Goal: Information Seeking & Learning: Learn about a topic

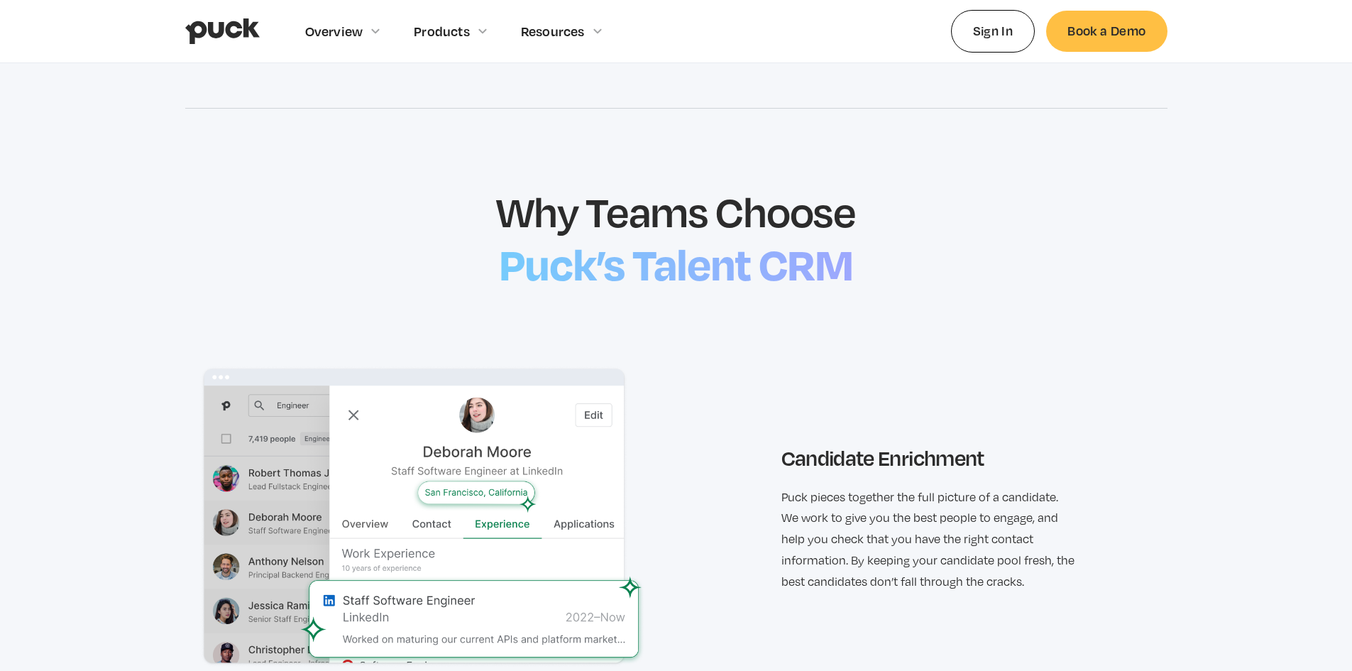
scroll to position [1419, 0]
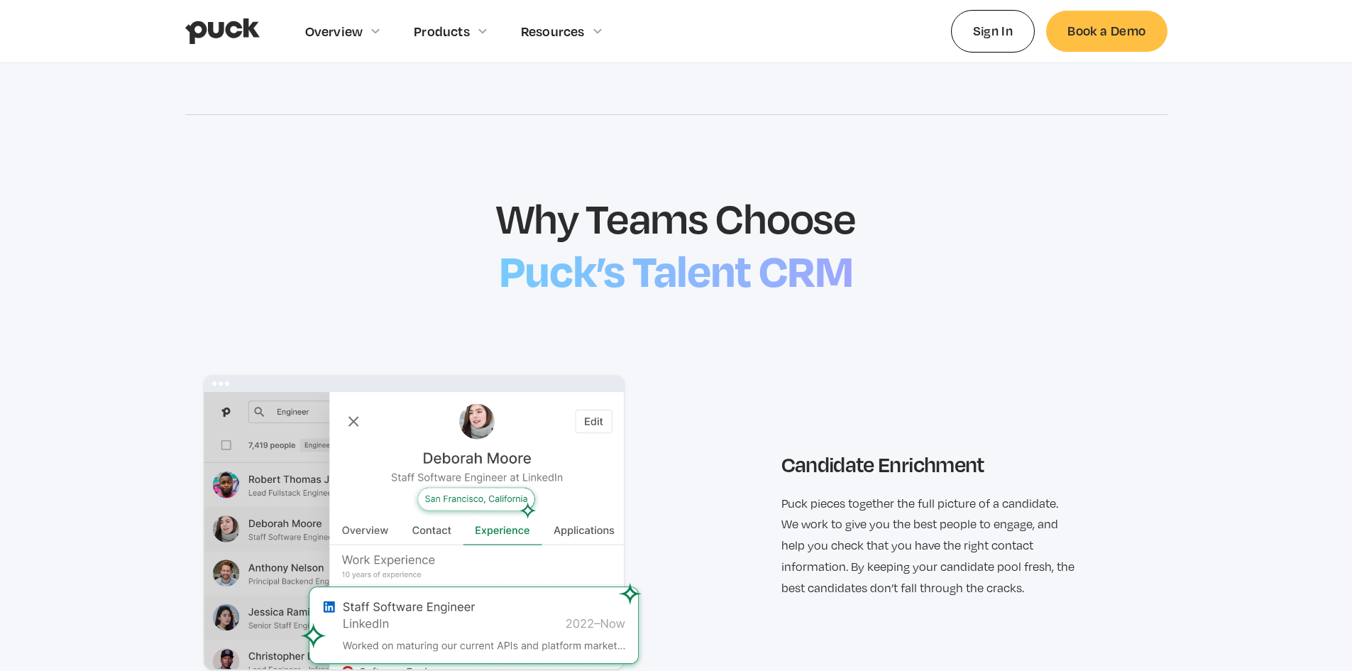
click at [619, 203] on h2 "Why Teams Choose" at bounding box center [676, 217] width 368 height 50
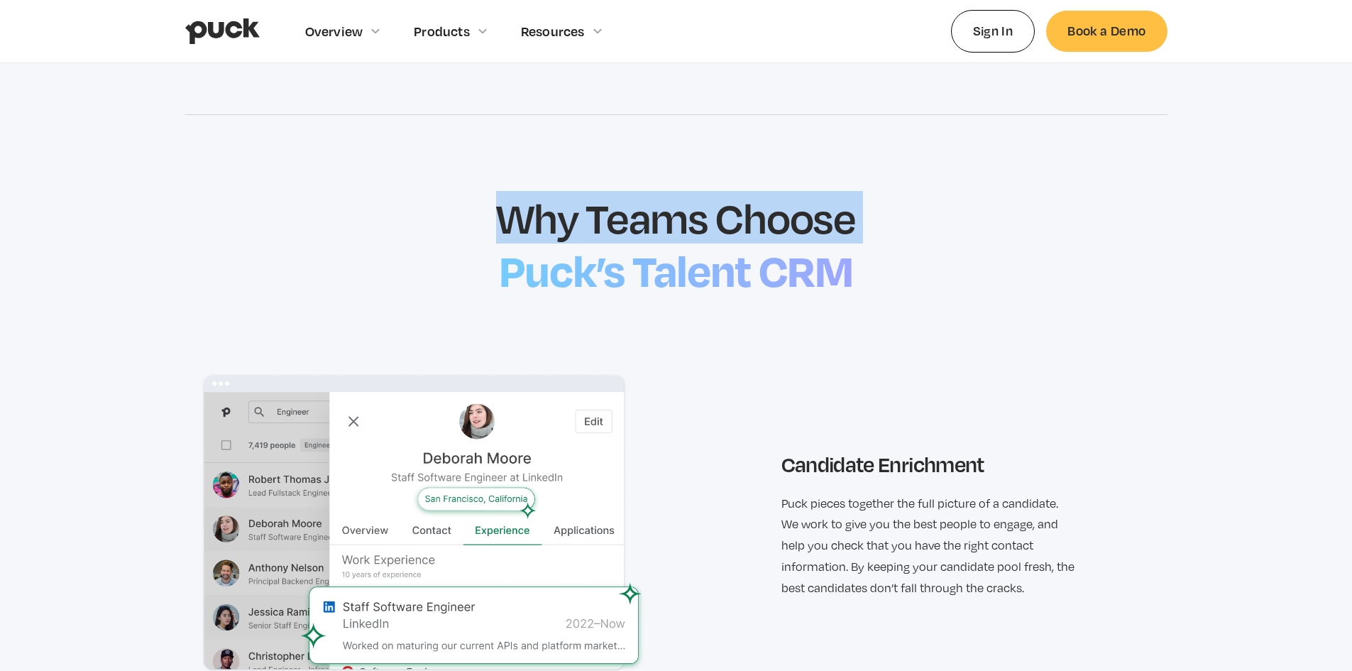
click at [619, 203] on h2 "Why Teams Choose" at bounding box center [676, 217] width 368 height 50
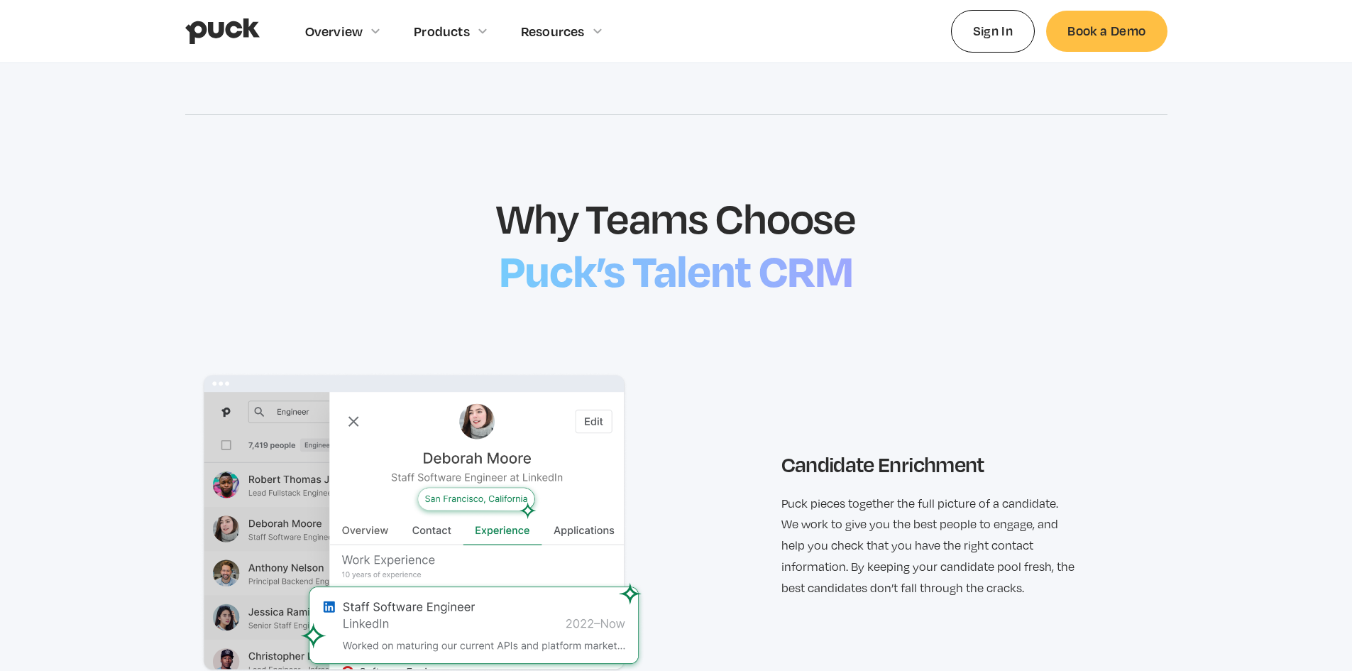
click at [656, 253] on h2 "Puck’s Talent CRM" at bounding box center [676, 268] width 368 height 61
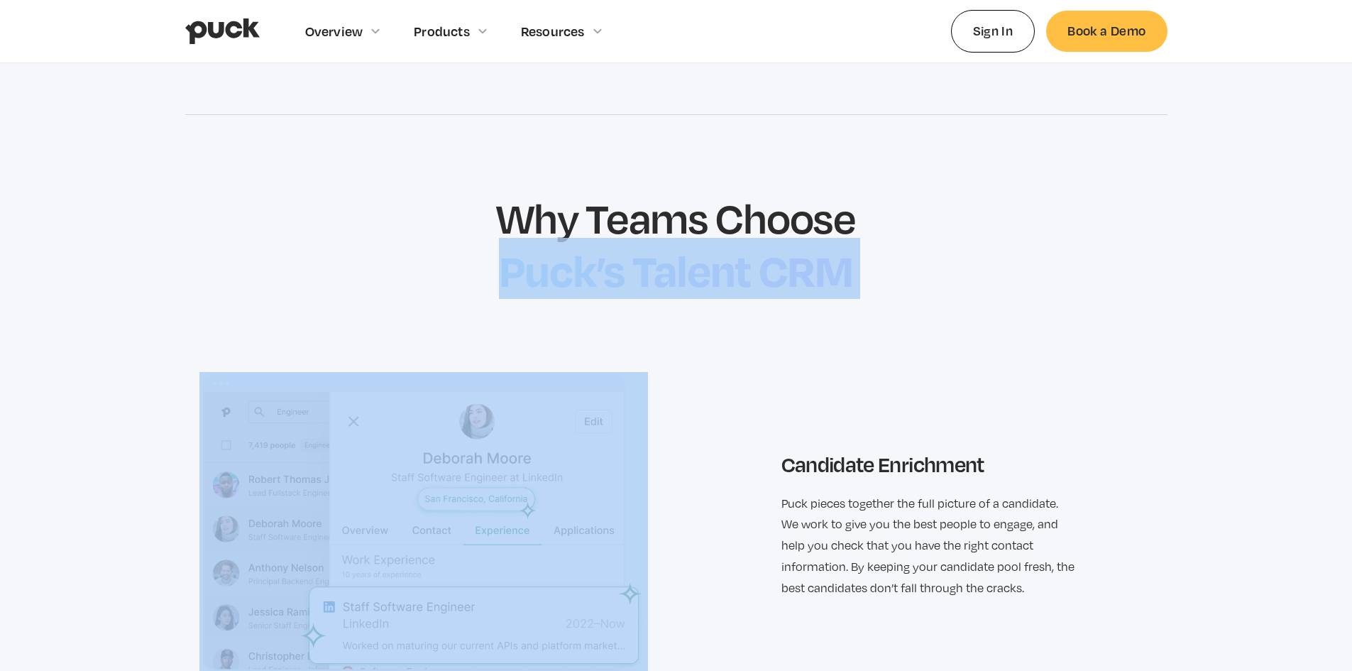
click at [654, 253] on h2 "Puck’s Talent CRM" at bounding box center [676, 268] width 368 height 61
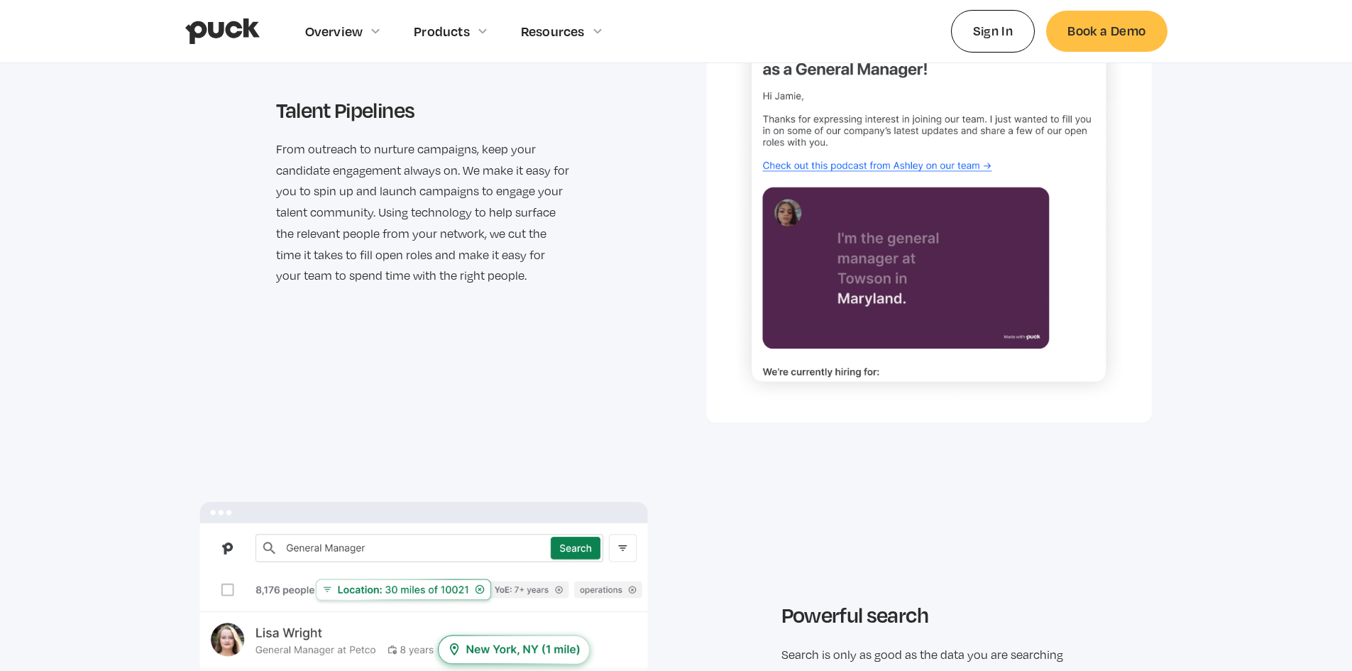
scroll to position [2200, 0]
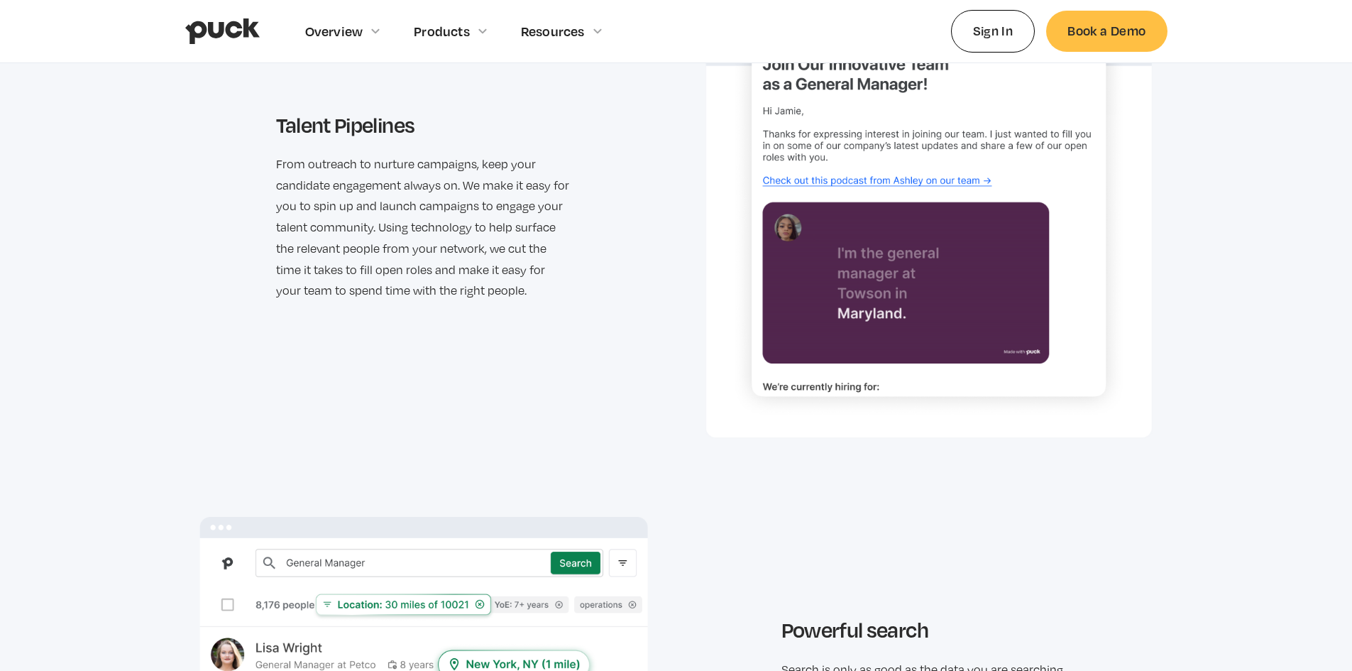
click at [837, 182] on img at bounding box center [929, 206] width 448 height 463
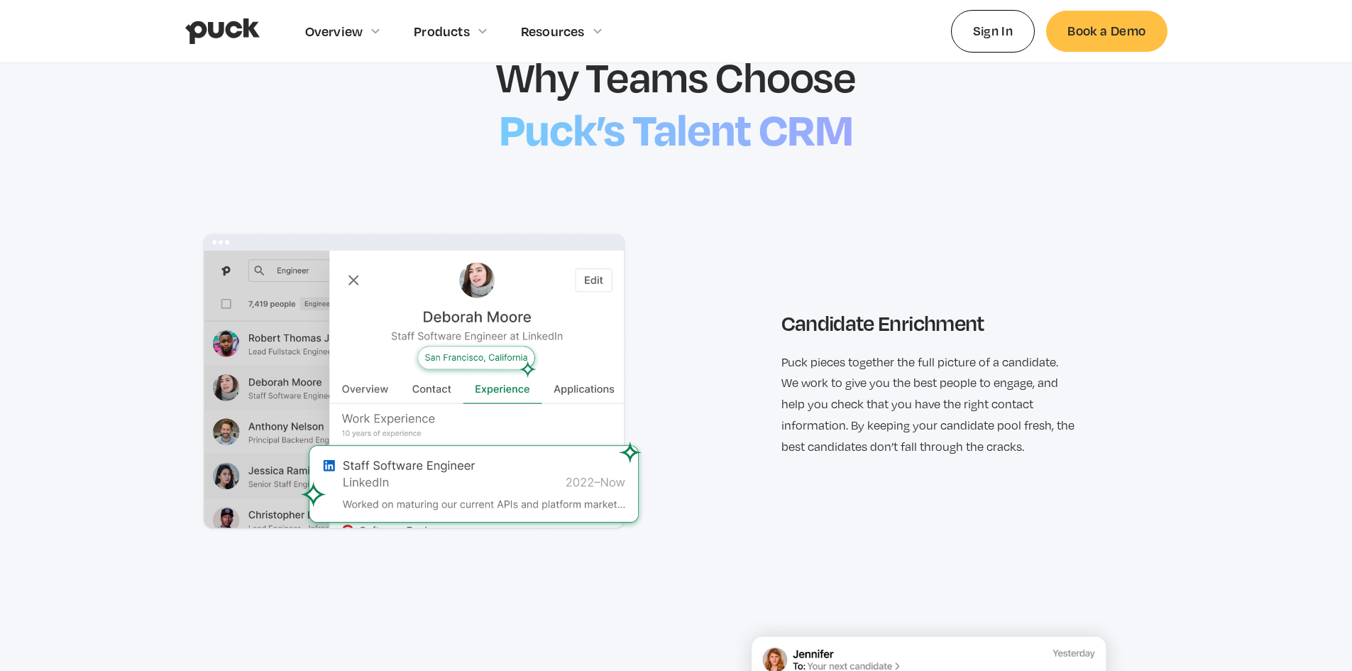
scroll to position [1561, 0]
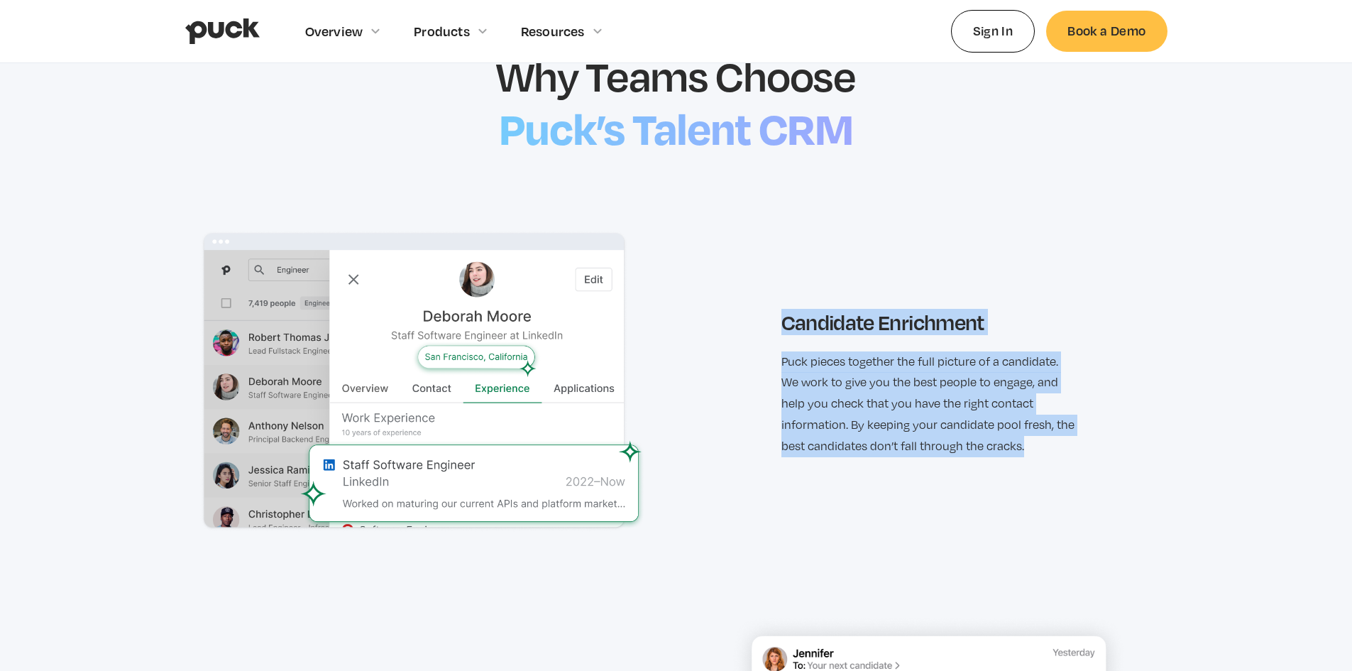
drag, startPoint x: 787, startPoint y: 320, endPoint x: 1060, endPoint y: 454, distance: 304.3
click at [1060, 454] on div "Candidate Enrichment Puck pieces together the full picture of a candidate. We w…" at bounding box center [928, 383] width 295 height 148
click at [1000, 424] on p "Puck pieces together the full picture of a candidate. We work to give you the b…" at bounding box center [928, 404] width 295 height 106
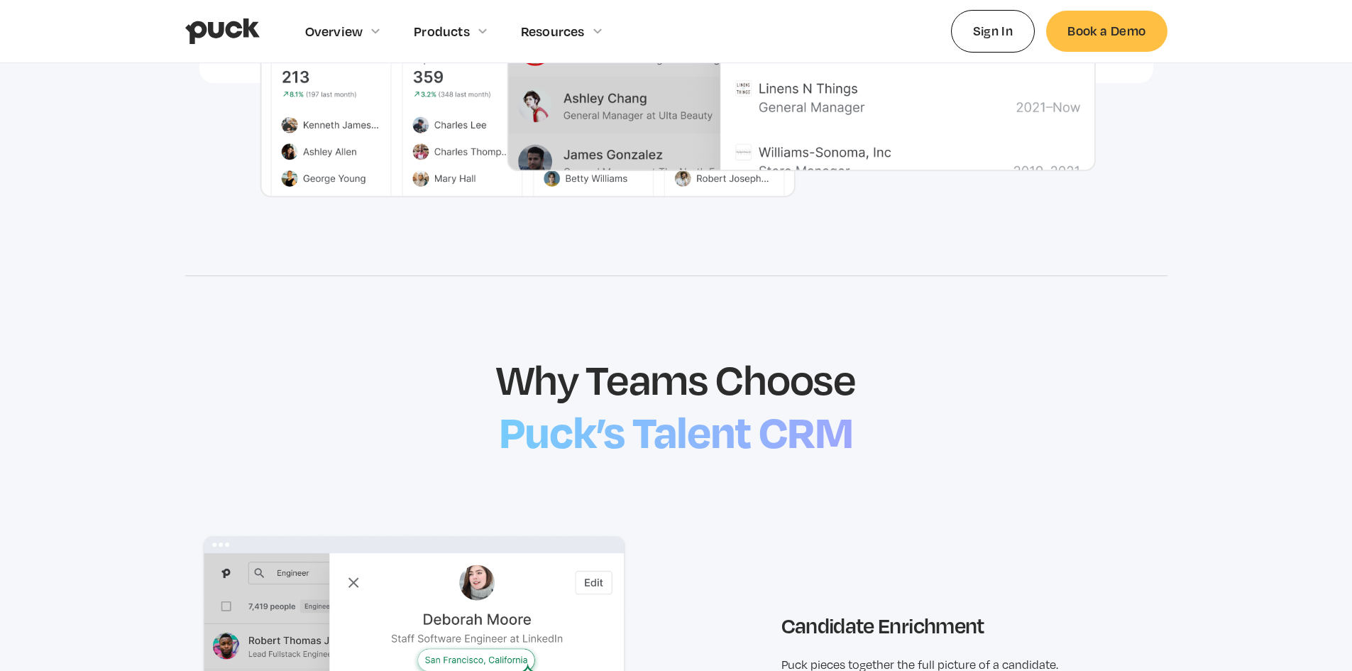
scroll to position [1206, 0]
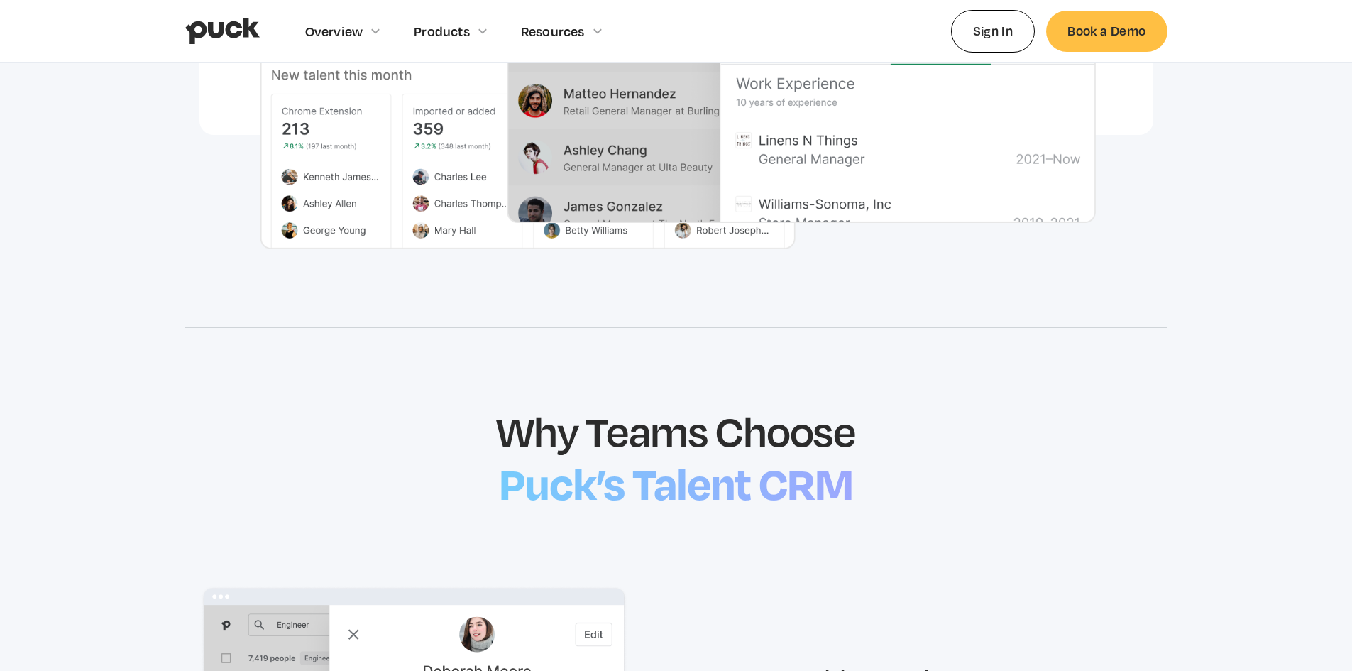
click at [644, 469] on h2 "Puck’s Talent CRM" at bounding box center [676, 481] width 368 height 61
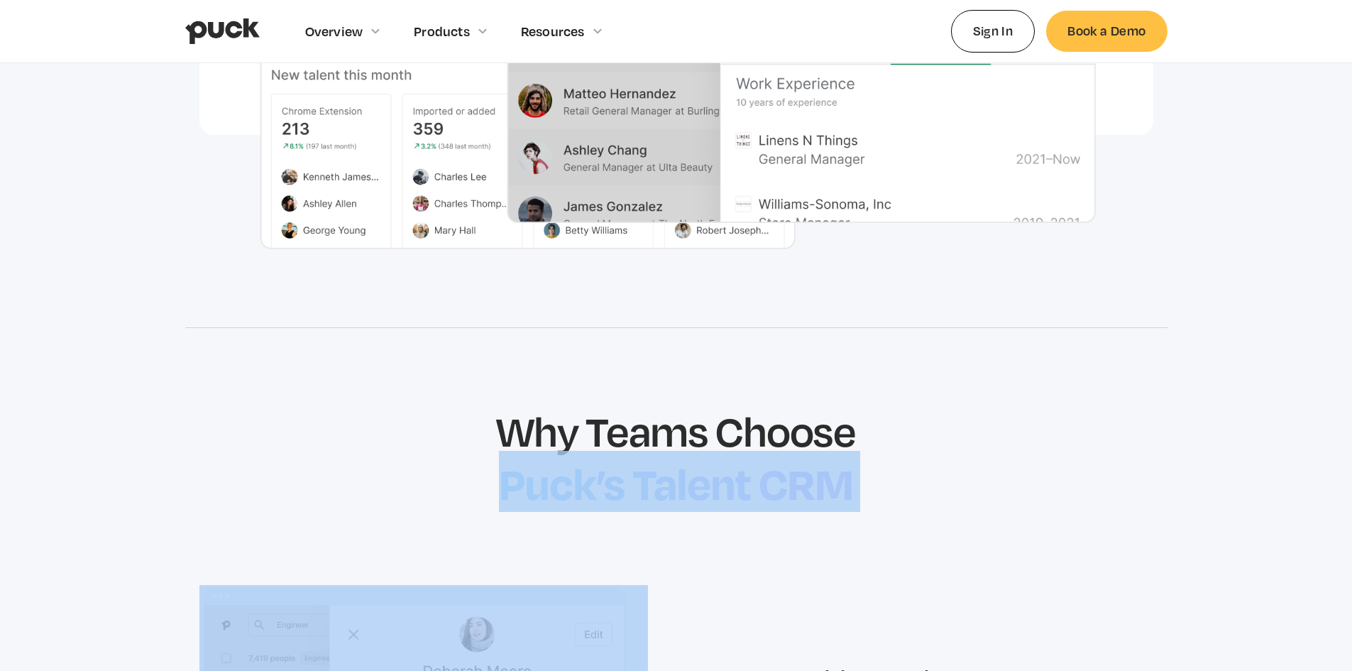
click at [644, 469] on h2 "Puck’s Talent CRM" at bounding box center [676, 481] width 368 height 61
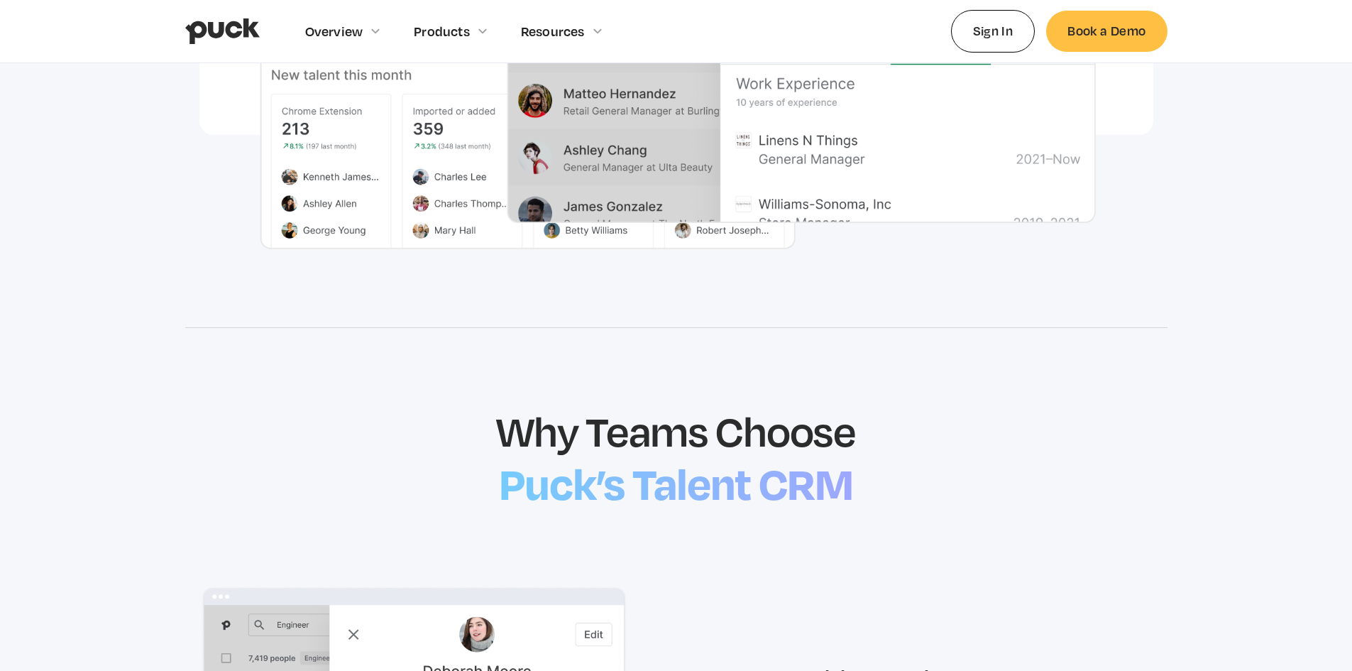
click at [645, 441] on h2 "Why Teams Choose" at bounding box center [676, 430] width 368 height 50
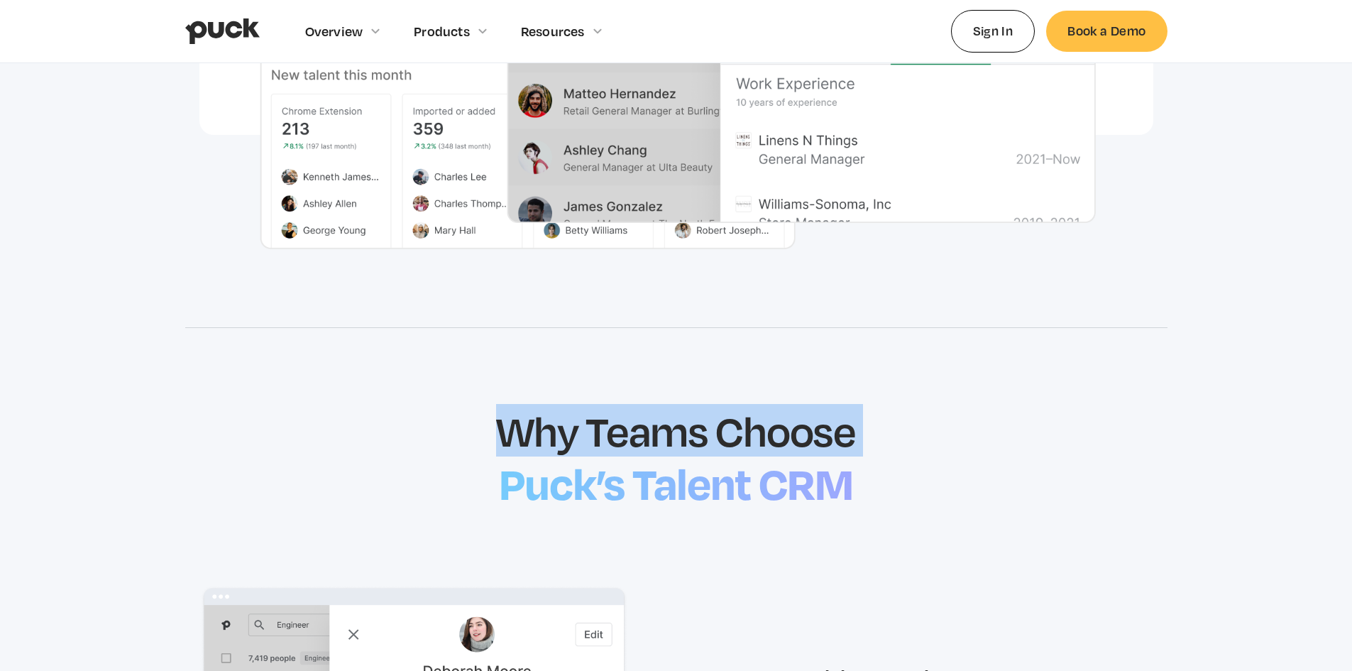
click at [645, 441] on h2 "Why Teams Choose" at bounding box center [676, 430] width 368 height 50
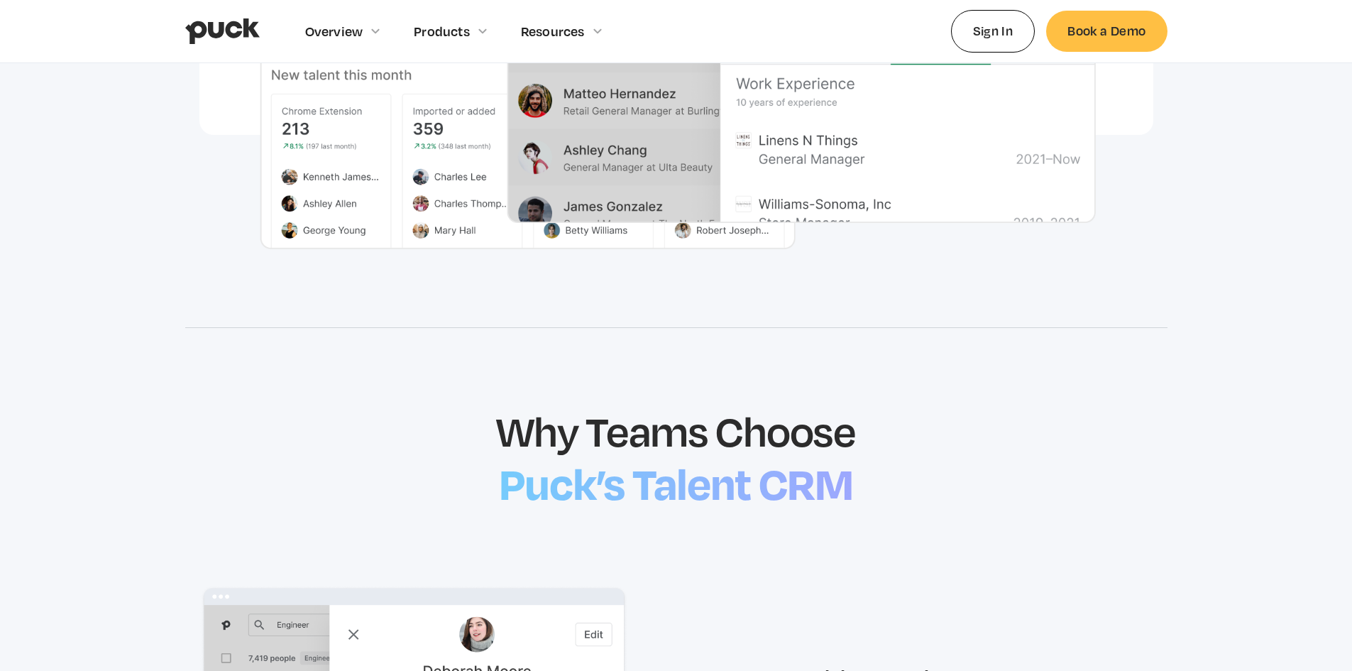
click at [663, 475] on h2 "Puck’s Talent CRM" at bounding box center [676, 481] width 368 height 61
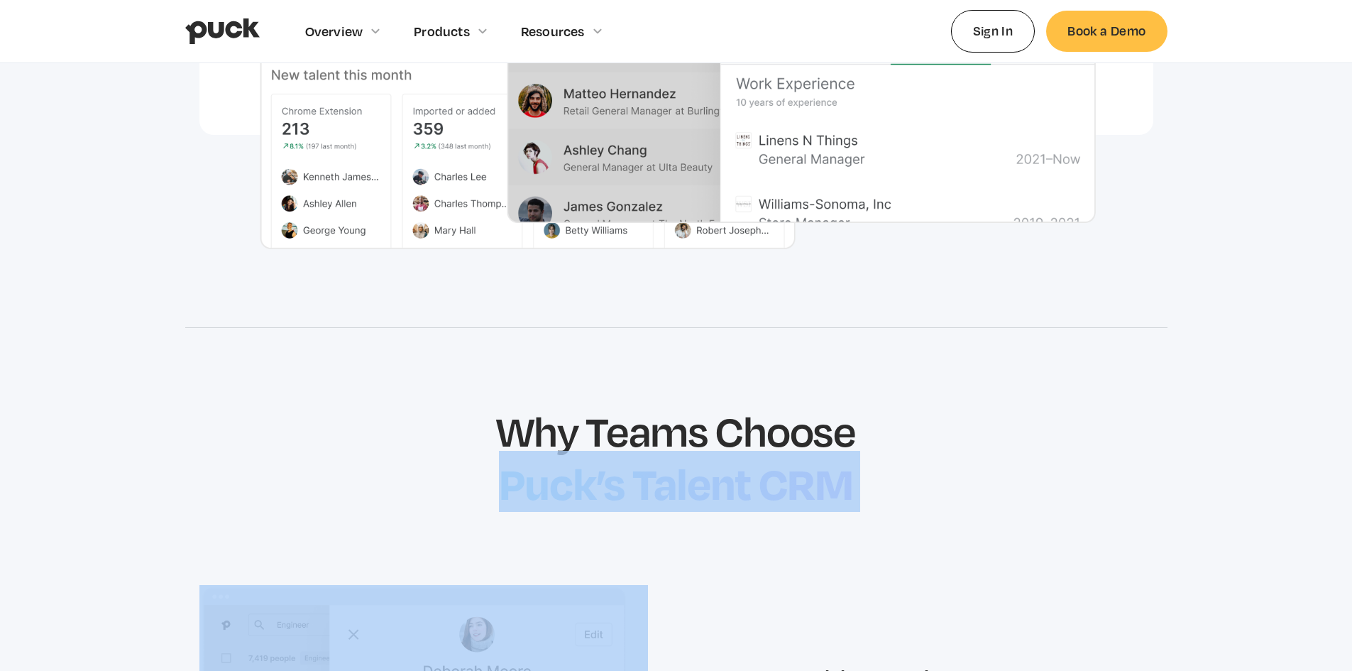
click at [663, 475] on h2 "Puck’s Talent CRM" at bounding box center [676, 481] width 368 height 61
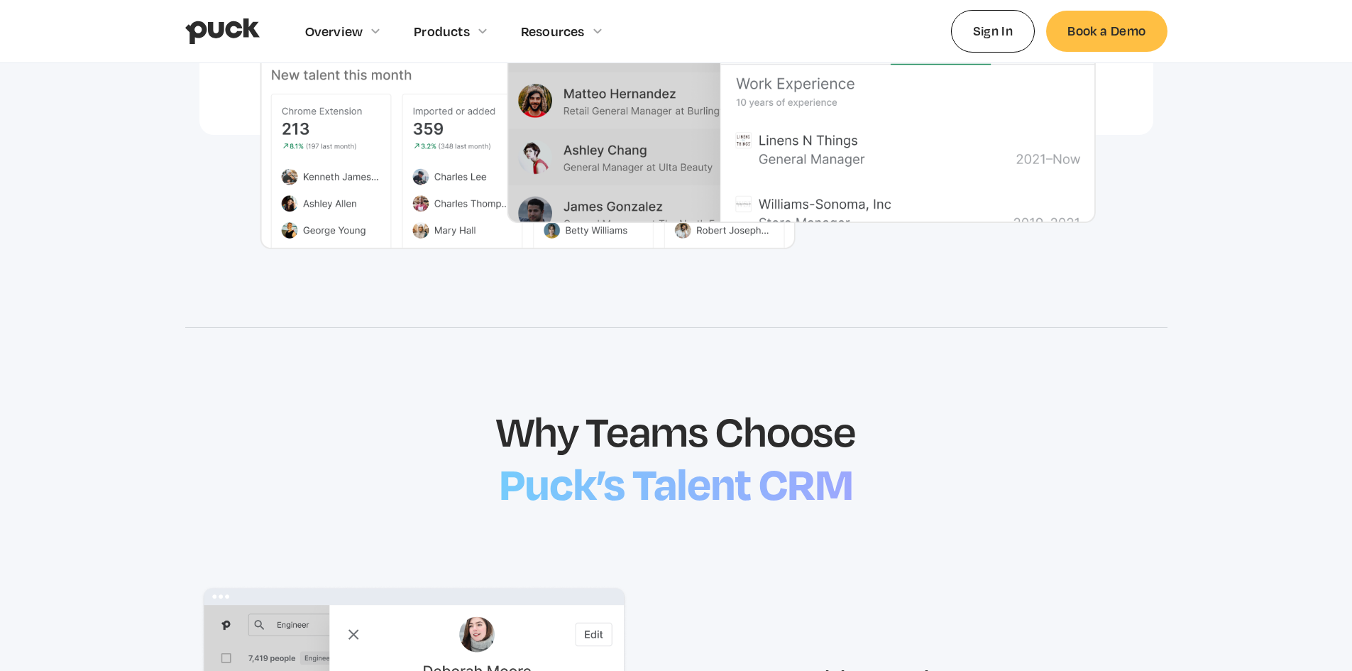
click at [668, 443] on h2 "Why Teams Choose" at bounding box center [676, 430] width 368 height 50
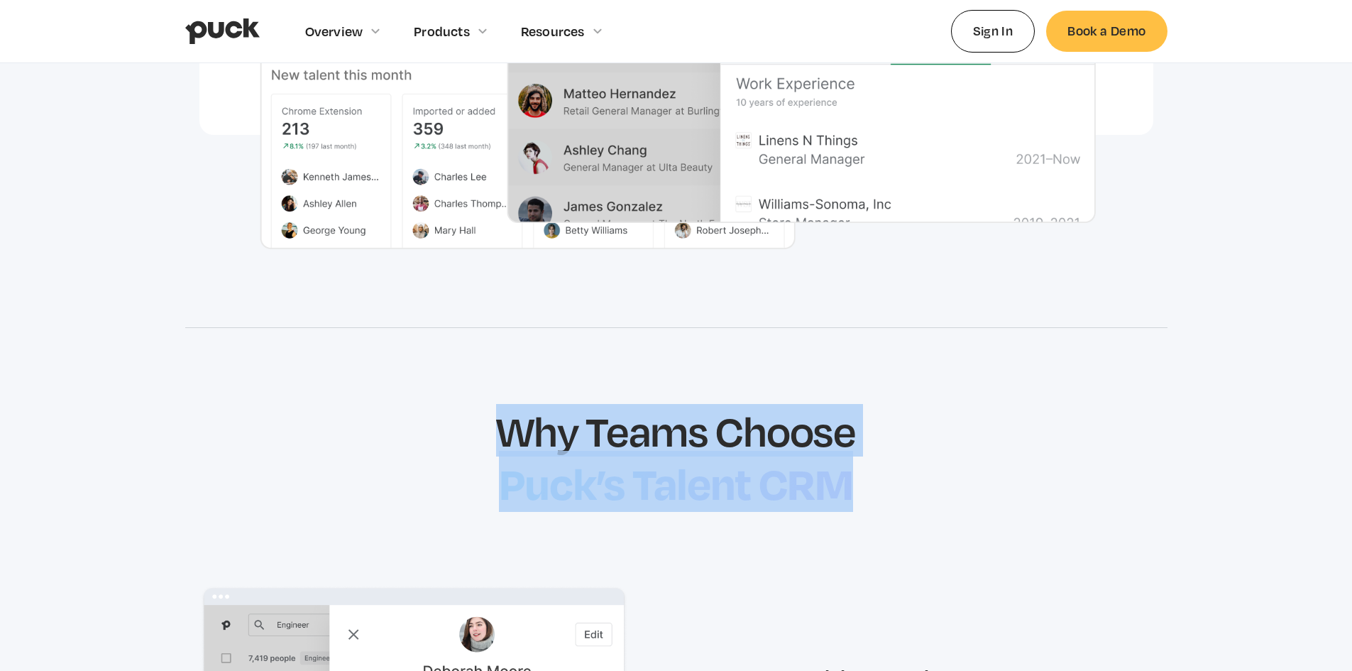
drag, startPoint x: 494, startPoint y: 424, endPoint x: 927, endPoint y: 514, distance: 442.9
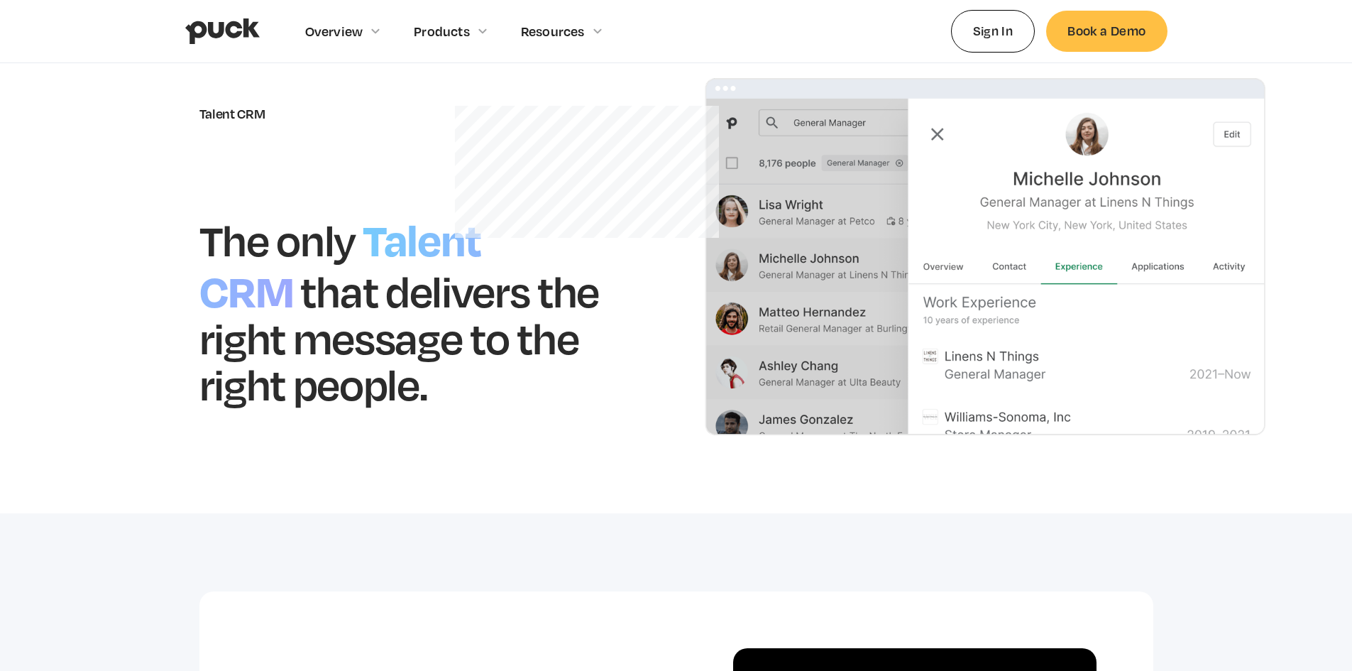
scroll to position [0, 0]
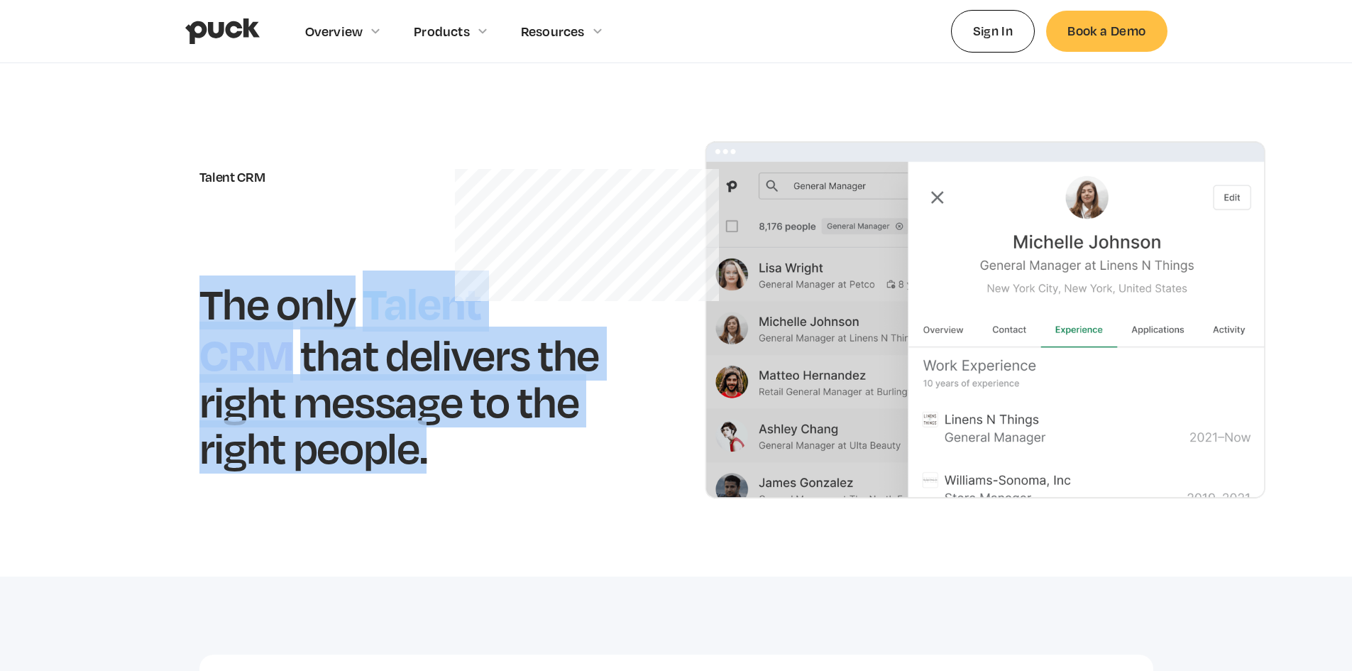
drag, startPoint x: 439, startPoint y: 463, endPoint x: 179, endPoint y: 298, distance: 308.1
click at [179, 298] on section "Talent CRM The only Talent CRM that delivers the right message to the right peo…" at bounding box center [676, 319] width 1352 height 513
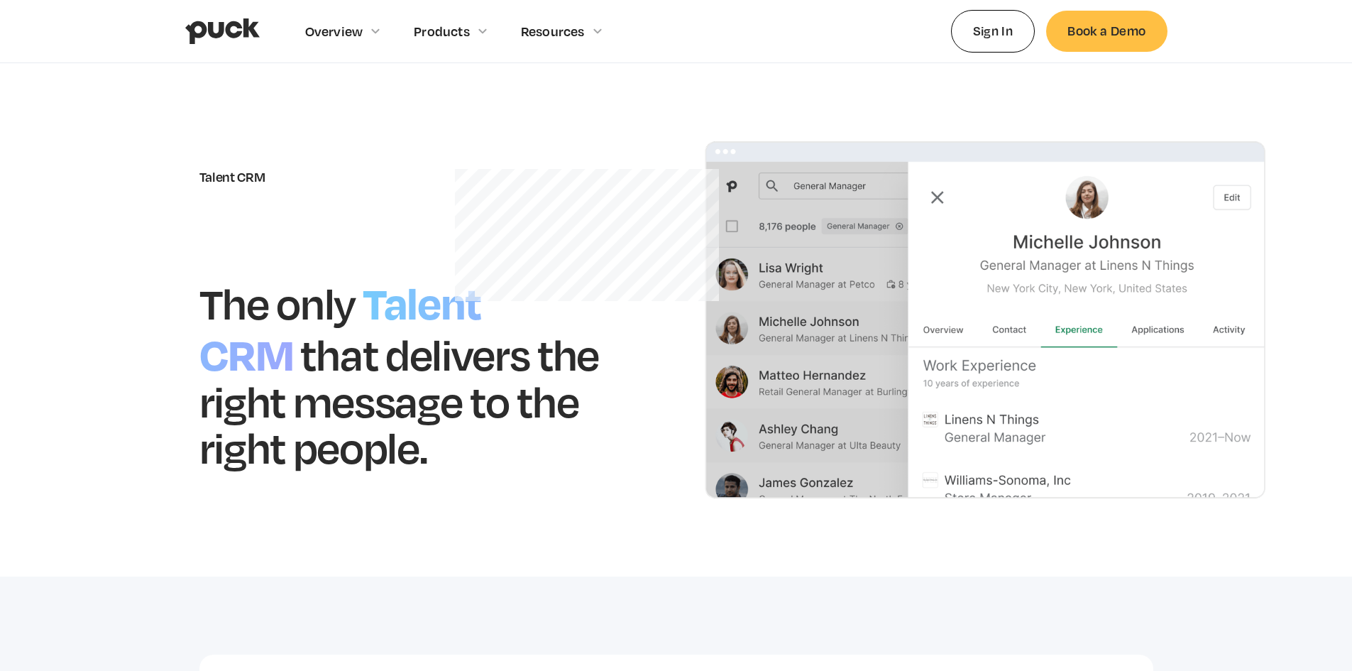
click at [608, 203] on div "Talent CRM The only Talent CRM that delivers the right message to the right peo…" at bounding box center [423, 320] width 448 height 302
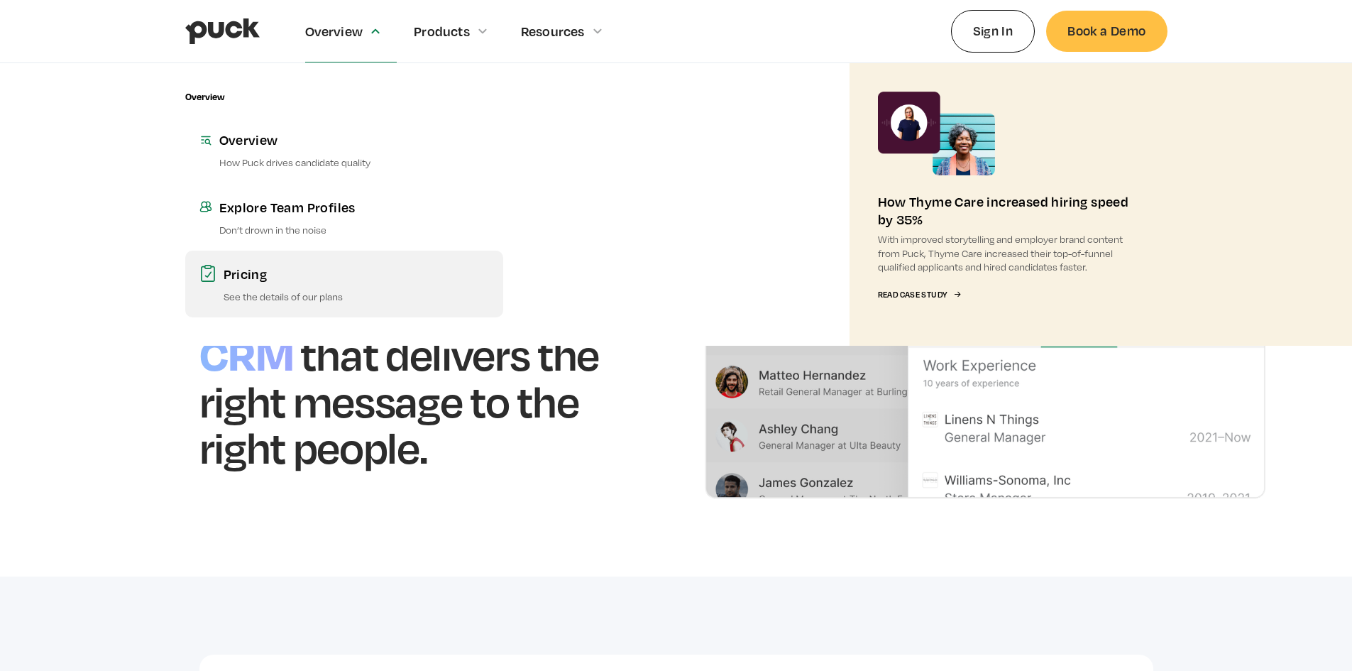
click at [298, 268] on div "Pricing" at bounding box center [356, 274] width 265 height 18
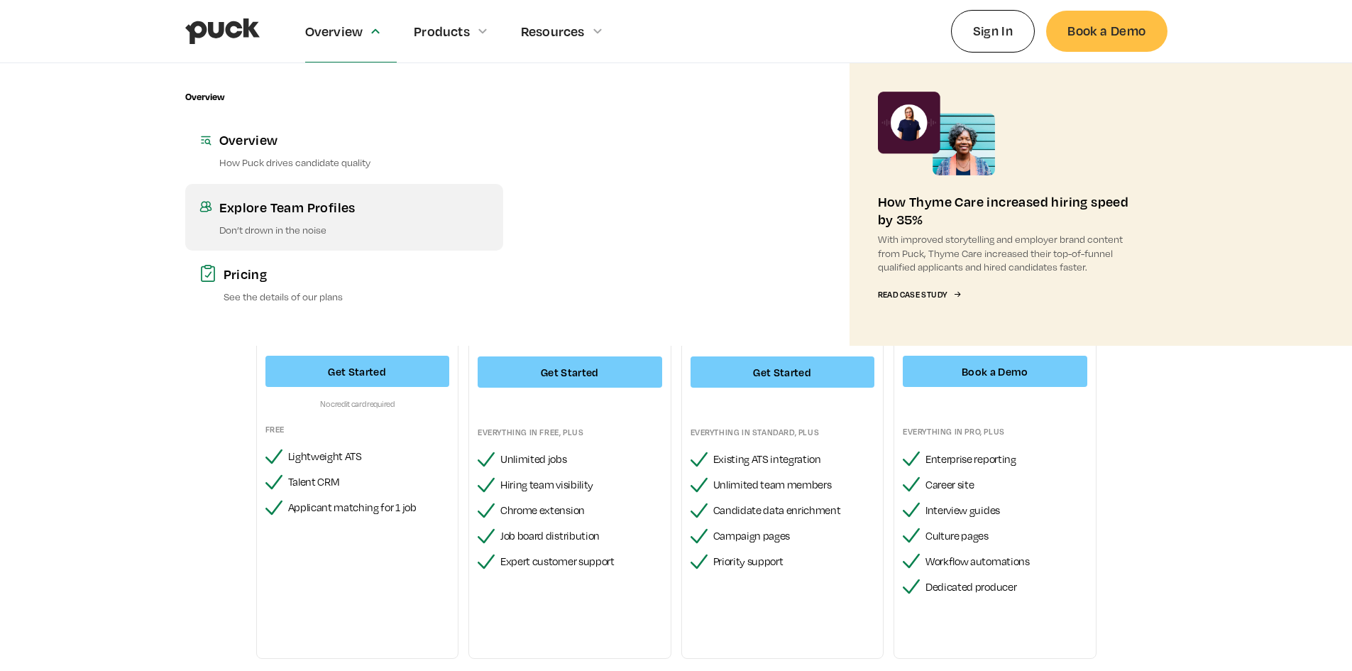
click at [316, 194] on link "Explore Team Profiles Don’t drown in the noise" at bounding box center [344, 217] width 318 height 67
